Goal: Task Accomplishment & Management: Use online tool/utility

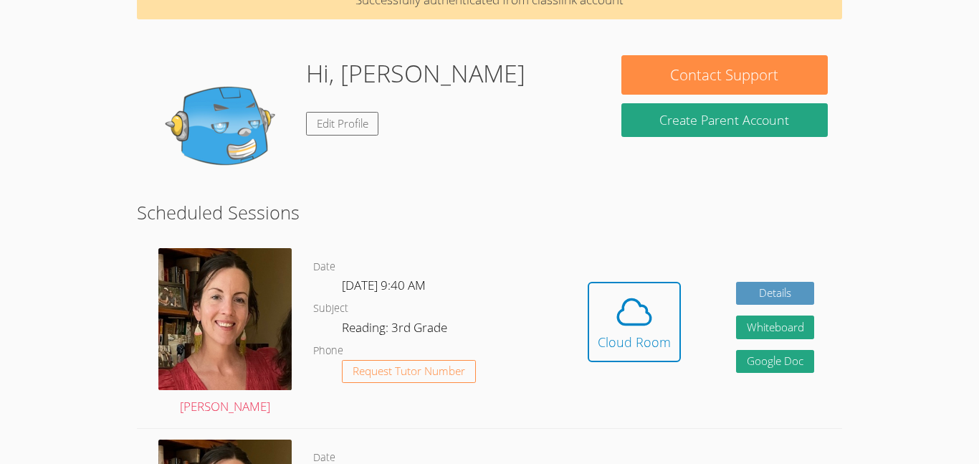
scroll to position [86, 0]
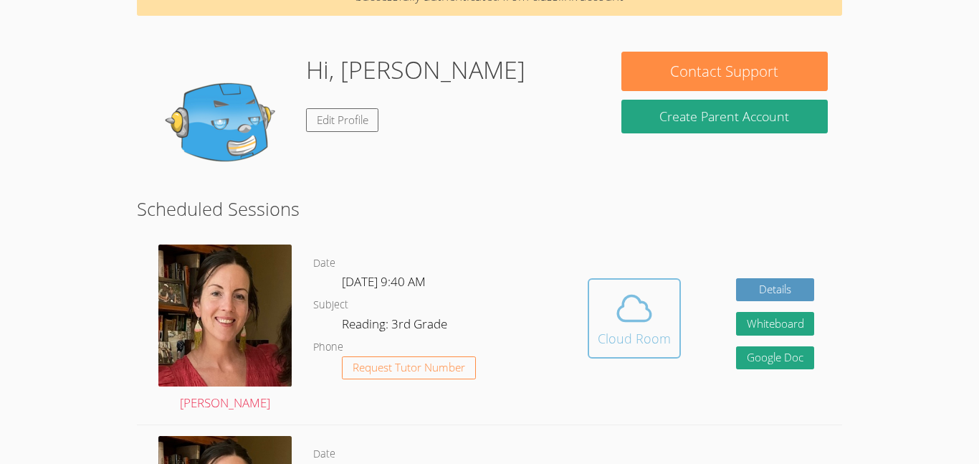
click at [600, 319] on span at bounding box center [634, 308] width 73 height 40
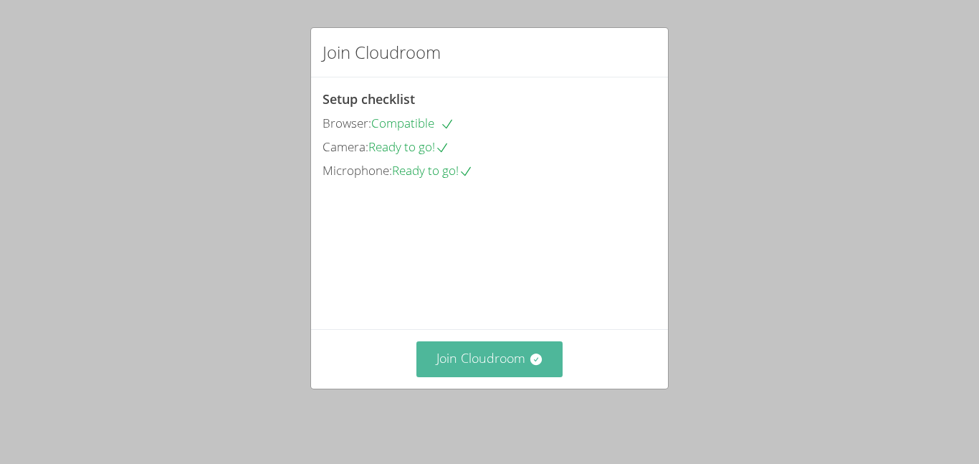
click at [524, 360] on button "Join Cloudroom" at bounding box center [489, 358] width 147 height 35
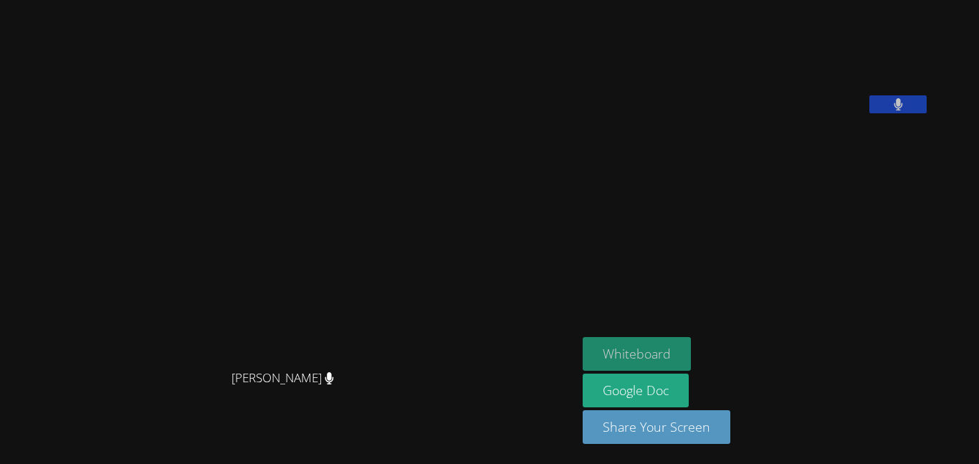
click at [691, 340] on button "Whiteboard" at bounding box center [637, 354] width 108 height 34
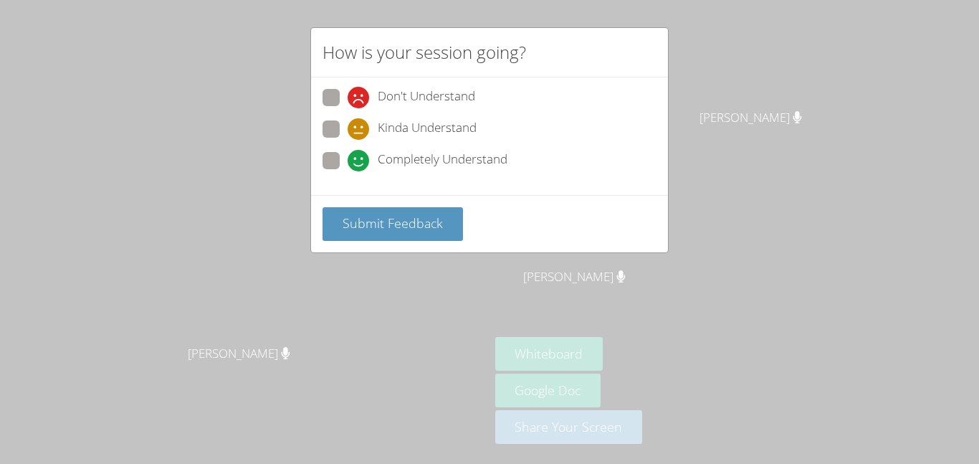
click at [505, 272] on div "How is your session going? Don't Understand Kinda Understand Completely Underst…" at bounding box center [489, 232] width 979 height 464
click at [348, 108] on span at bounding box center [348, 108] width 0 height 0
click at [348, 99] on input "Don't Understand" at bounding box center [354, 95] width 12 height 12
radio input "true"
click at [348, 171] on span at bounding box center [348, 171] width 0 height 0
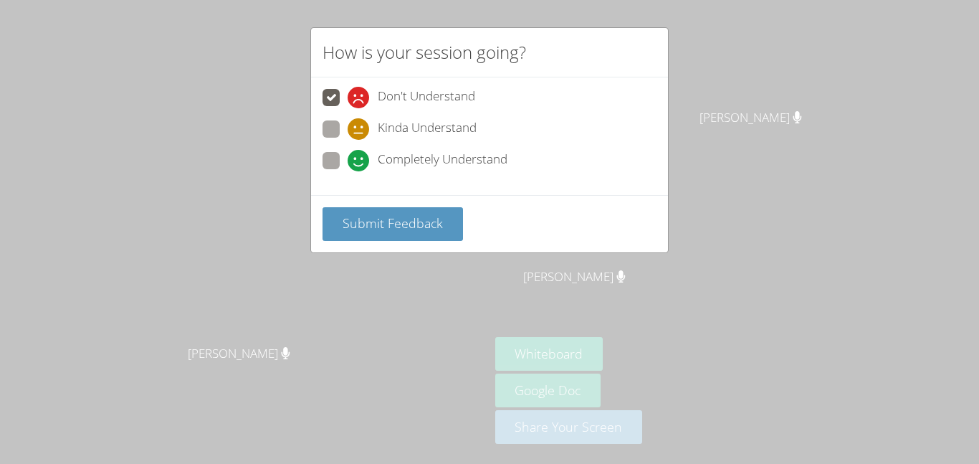
click at [348, 155] on input "Completely Understand" at bounding box center [354, 158] width 12 height 12
radio input "true"
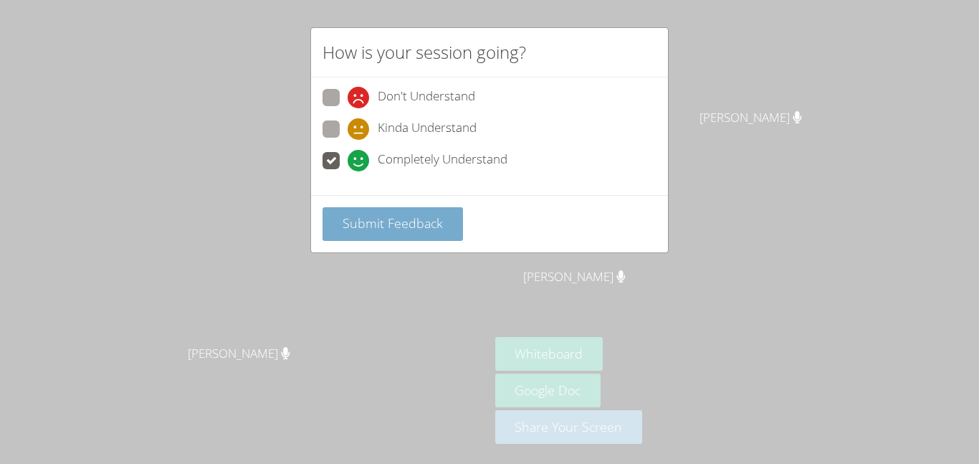
click at [365, 232] on button "Submit Feedback" at bounding box center [392, 224] width 140 height 34
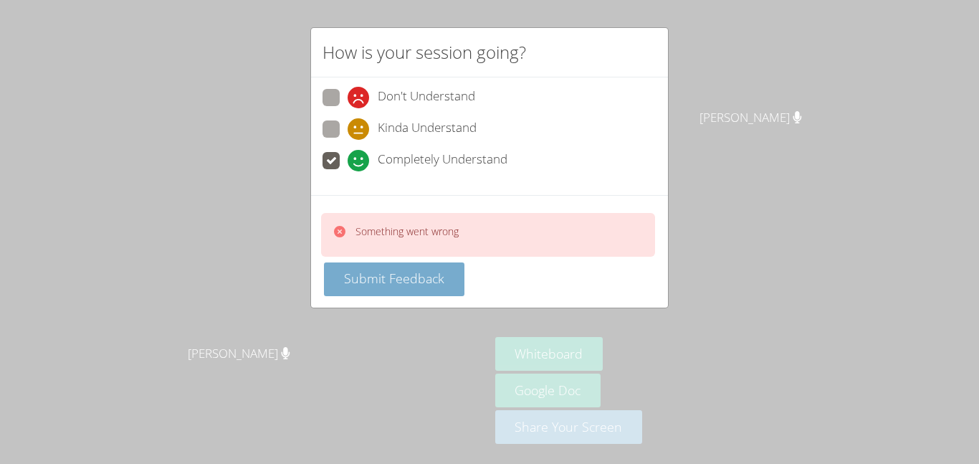
click at [394, 287] on button "Submit Feedback" at bounding box center [394, 279] width 140 height 34
